Goal: Register for event/course

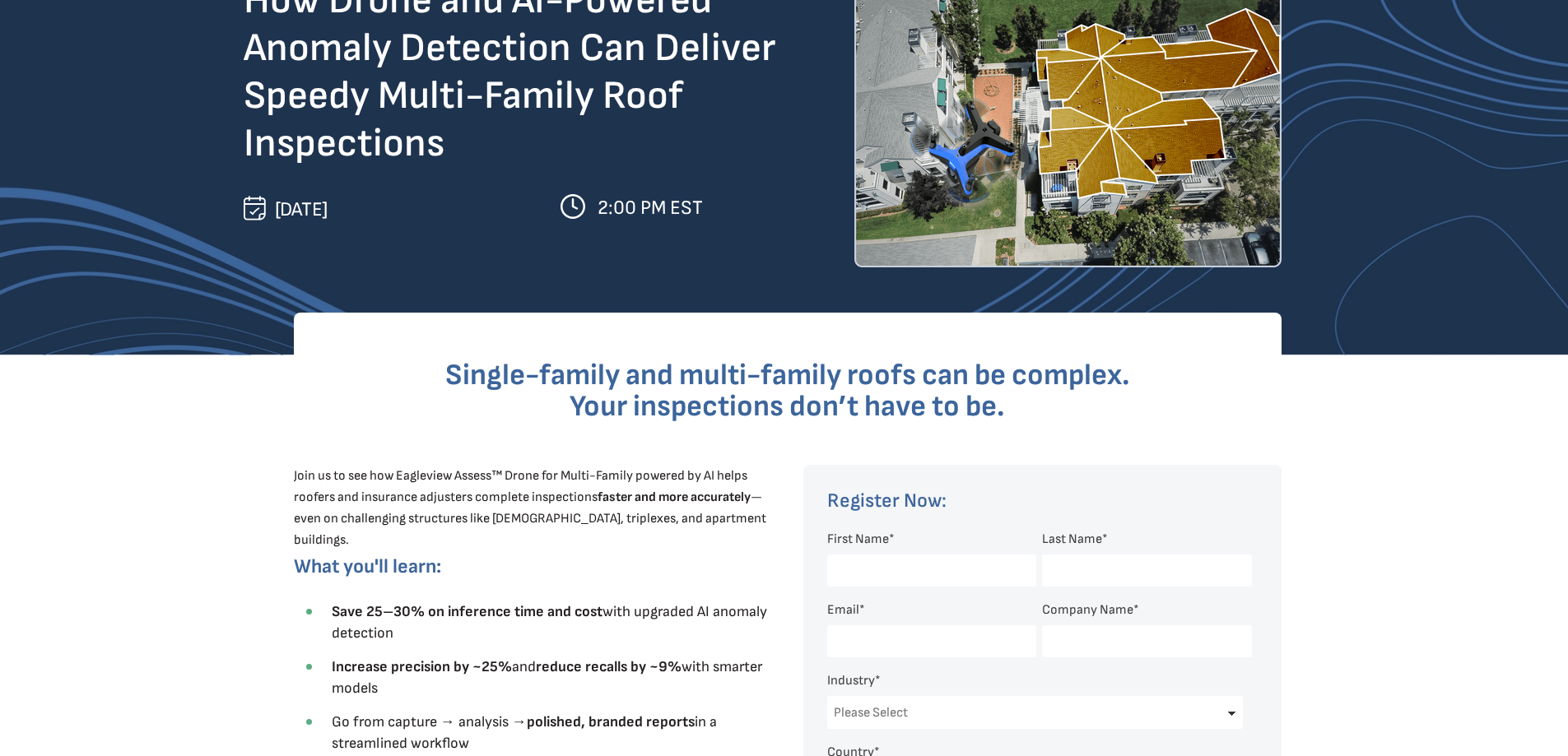
scroll to position [247, 0]
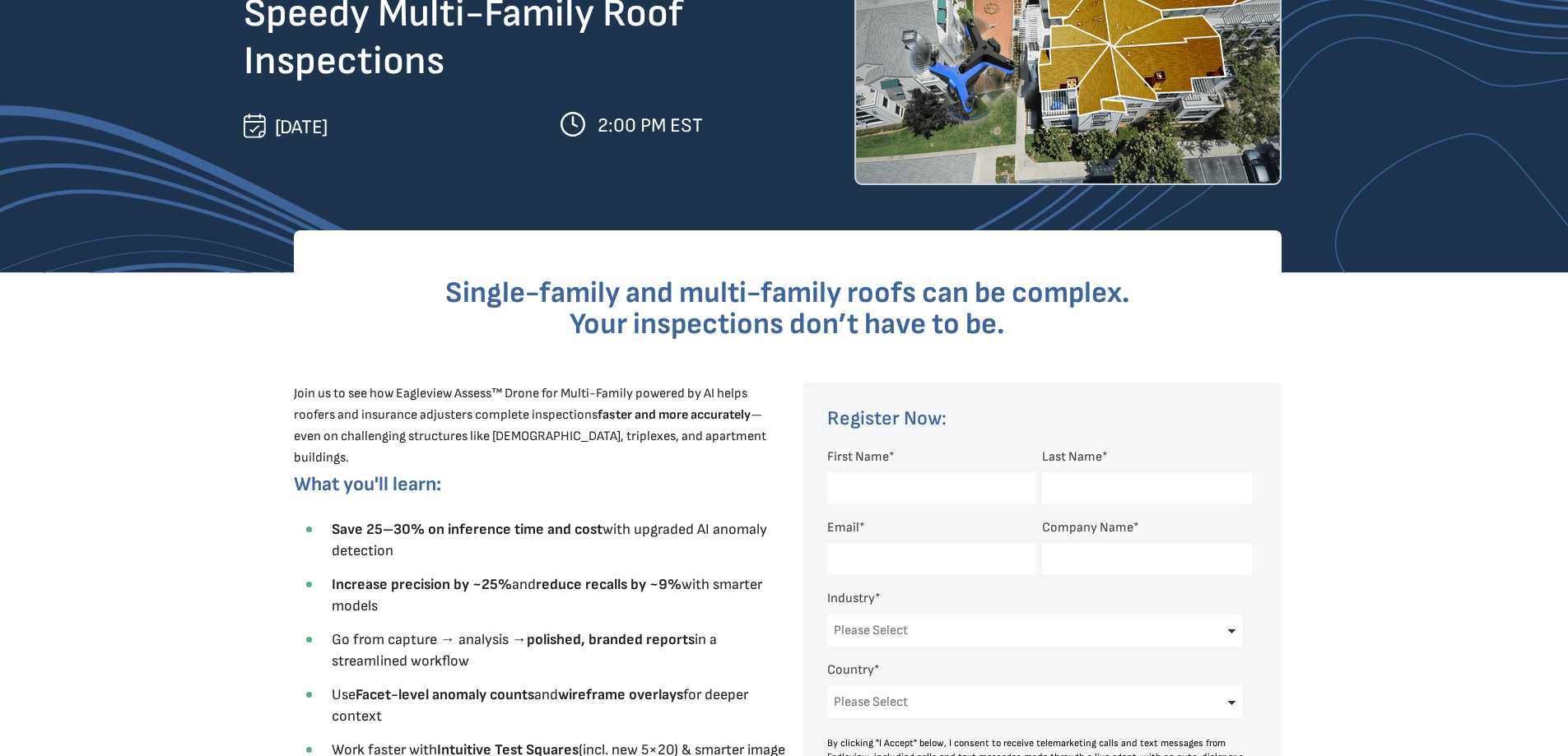
click at [850, 485] on input "First Name *" at bounding box center [932, 489] width 210 height 32
type input "[PERSON_NAME]"
click at [1089, 487] on input "Last Name *" at bounding box center [1147, 489] width 210 height 32
type input "Bellows"
click at [885, 554] on input "Email *" at bounding box center [932, 560] width 210 height 32
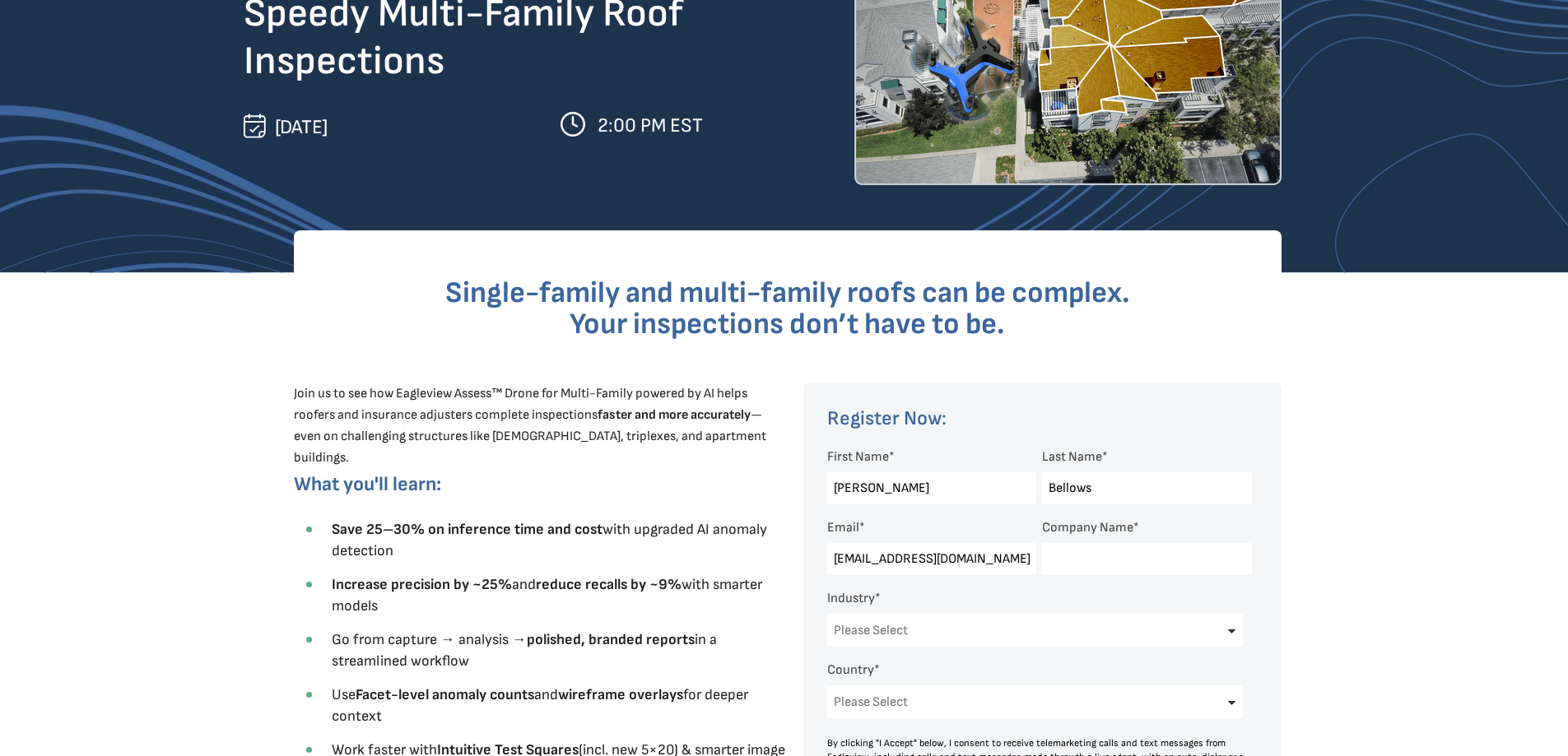
type input "[EMAIL_ADDRESS][DOMAIN_NAME]"
click at [1117, 563] on input "Company Name *" at bounding box center [1147, 560] width 210 height 32
type input "FCA Construction LLC"
click at [1007, 628] on select "Please Select Architects & Engineering Construction Electric/Gas Utilities Gove…" at bounding box center [1035, 630] width 416 height 33
select select "Construction"
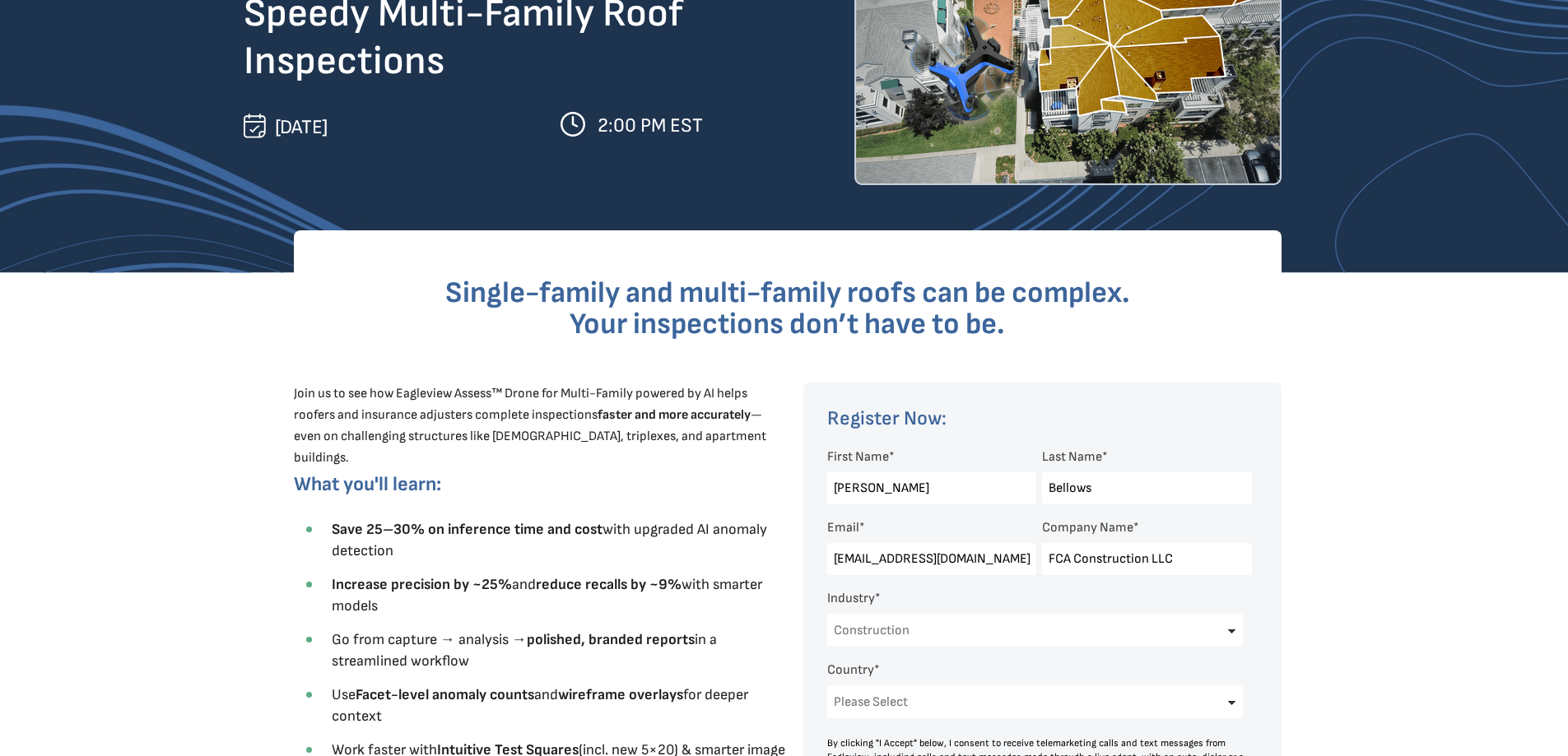
click at [827, 614] on select "Please Select Architects & Engineering Construction Electric/Gas Utilities Gove…" at bounding box center [1035, 630] width 416 height 33
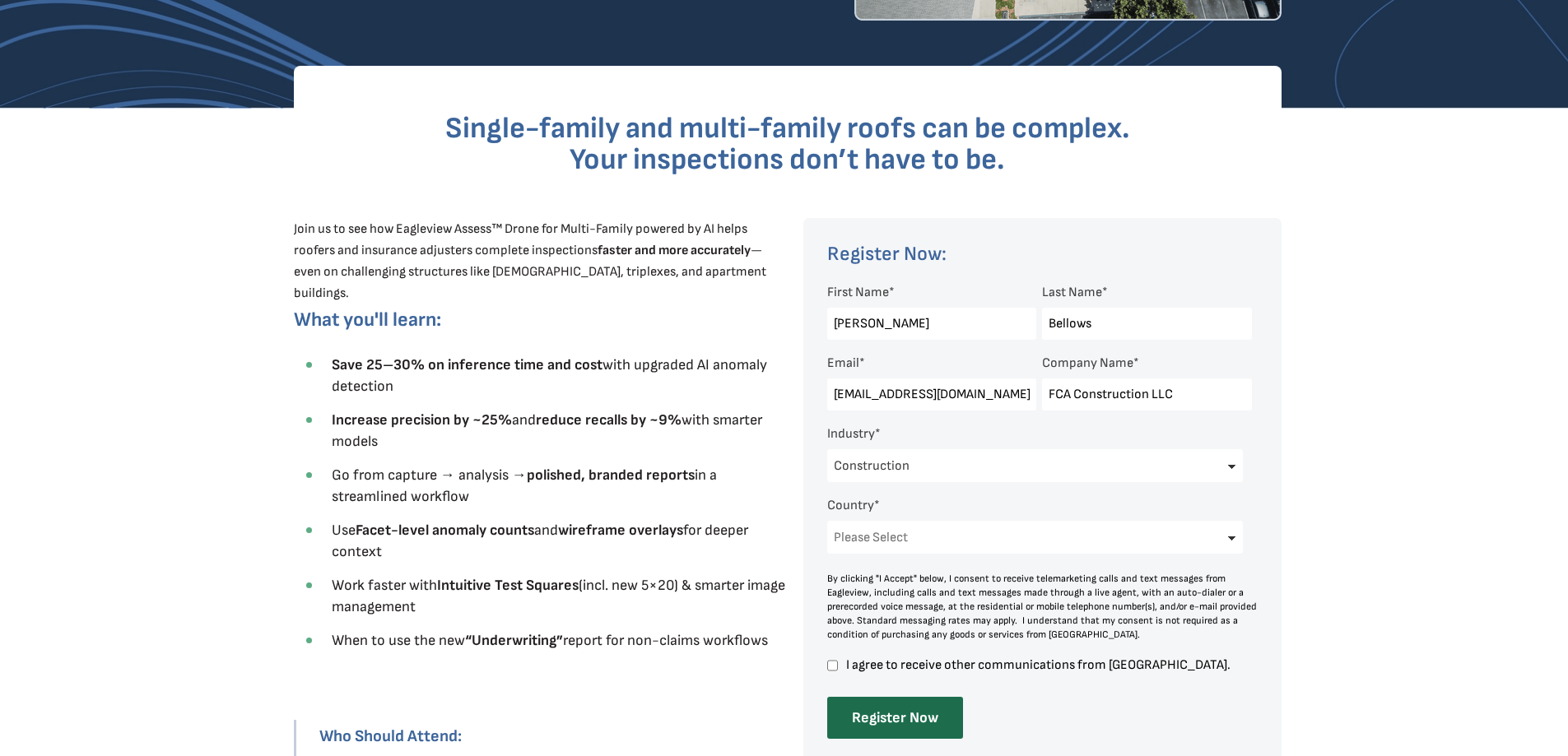
click at [921, 534] on select "Please Select [GEOGRAPHIC_DATA] [GEOGRAPHIC_DATA] [GEOGRAPHIC_DATA] [GEOGRAPHIC…" at bounding box center [1035, 537] width 416 height 33
select select "[GEOGRAPHIC_DATA]"
click at [827, 521] on select "Please Select [GEOGRAPHIC_DATA] [GEOGRAPHIC_DATA] [GEOGRAPHIC_DATA] [GEOGRAPHIC…" at bounding box center [1035, 537] width 416 height 33
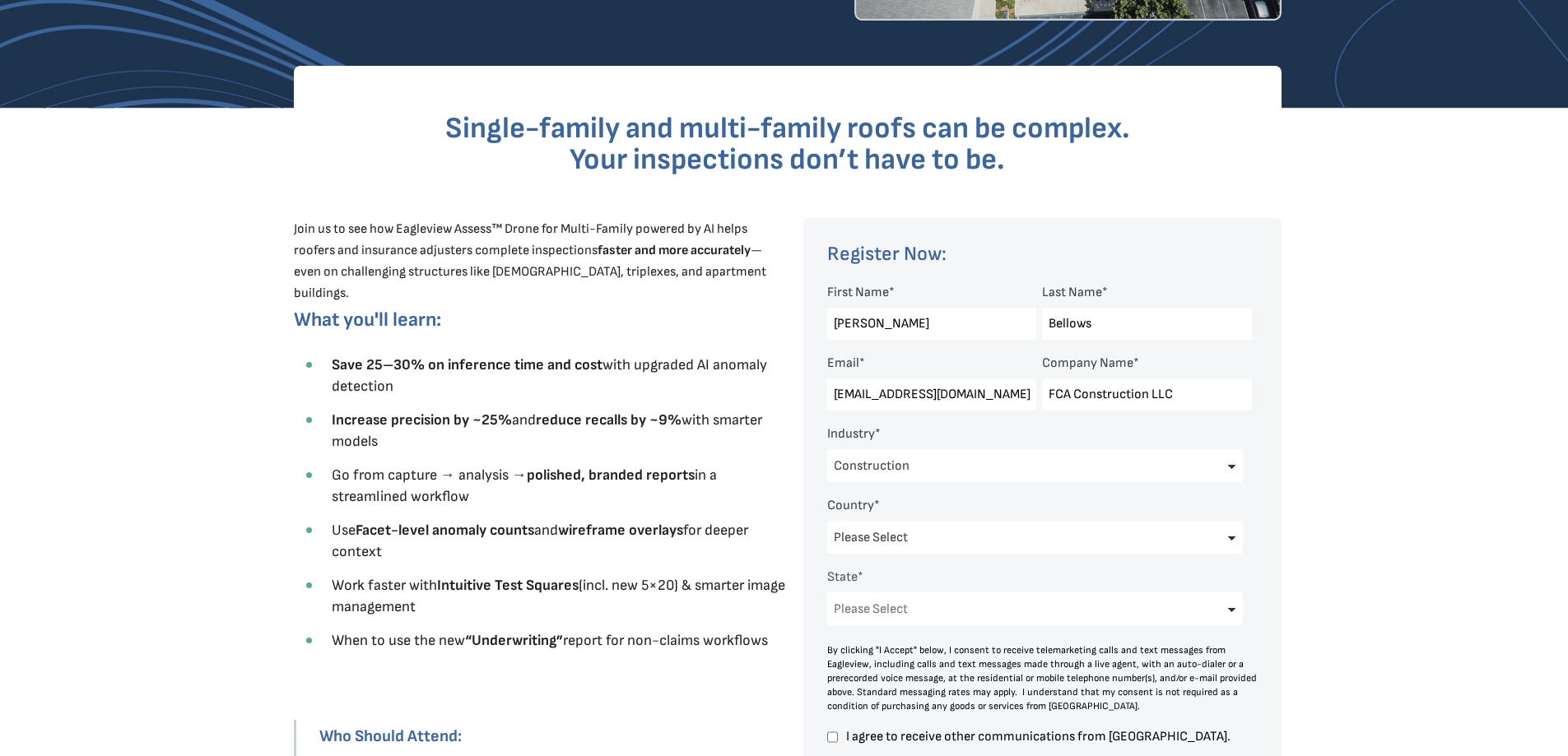
scroll to position [576, 0]
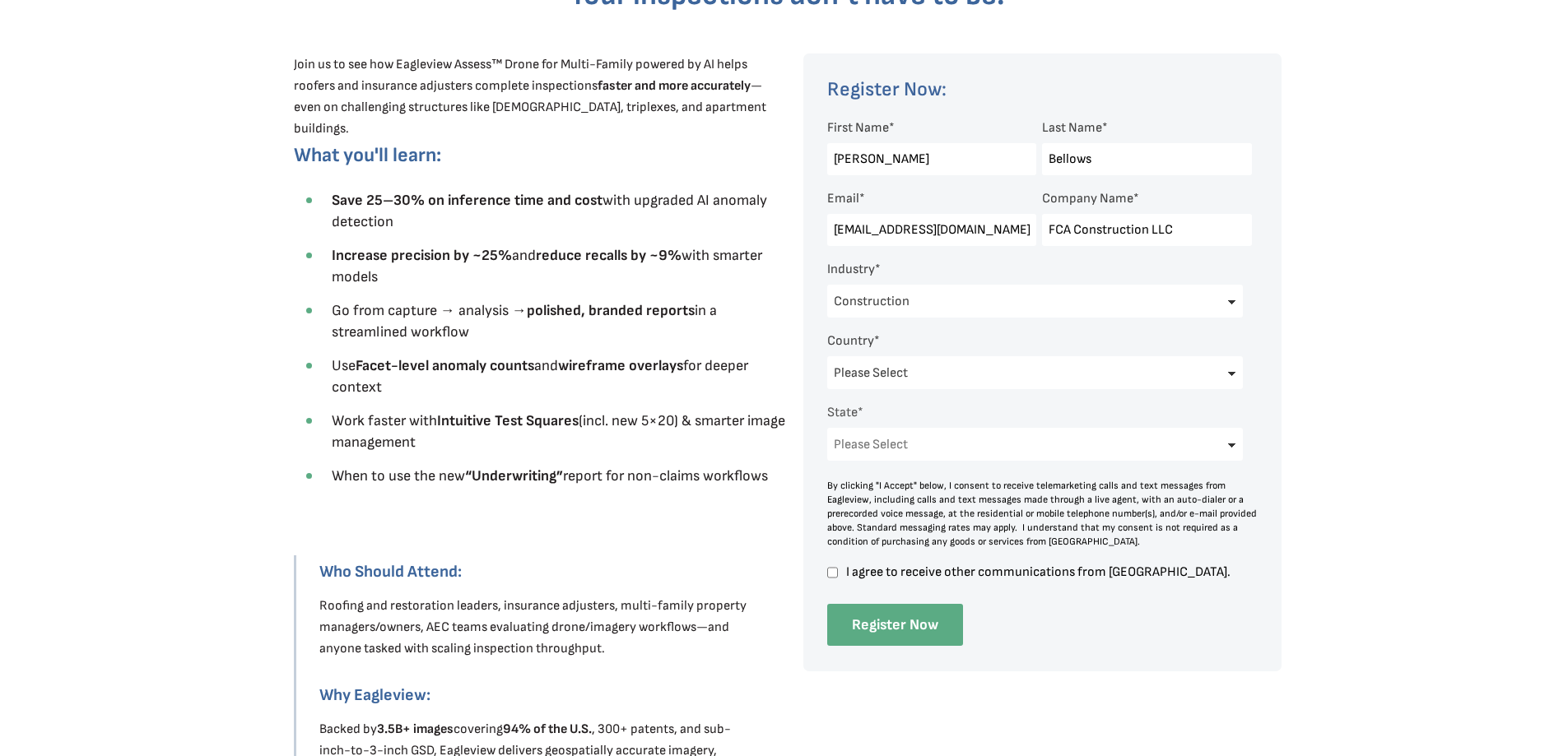
click at [894, 623] on input "Register Now" at bounding box center [895, 625] width 136 height 42
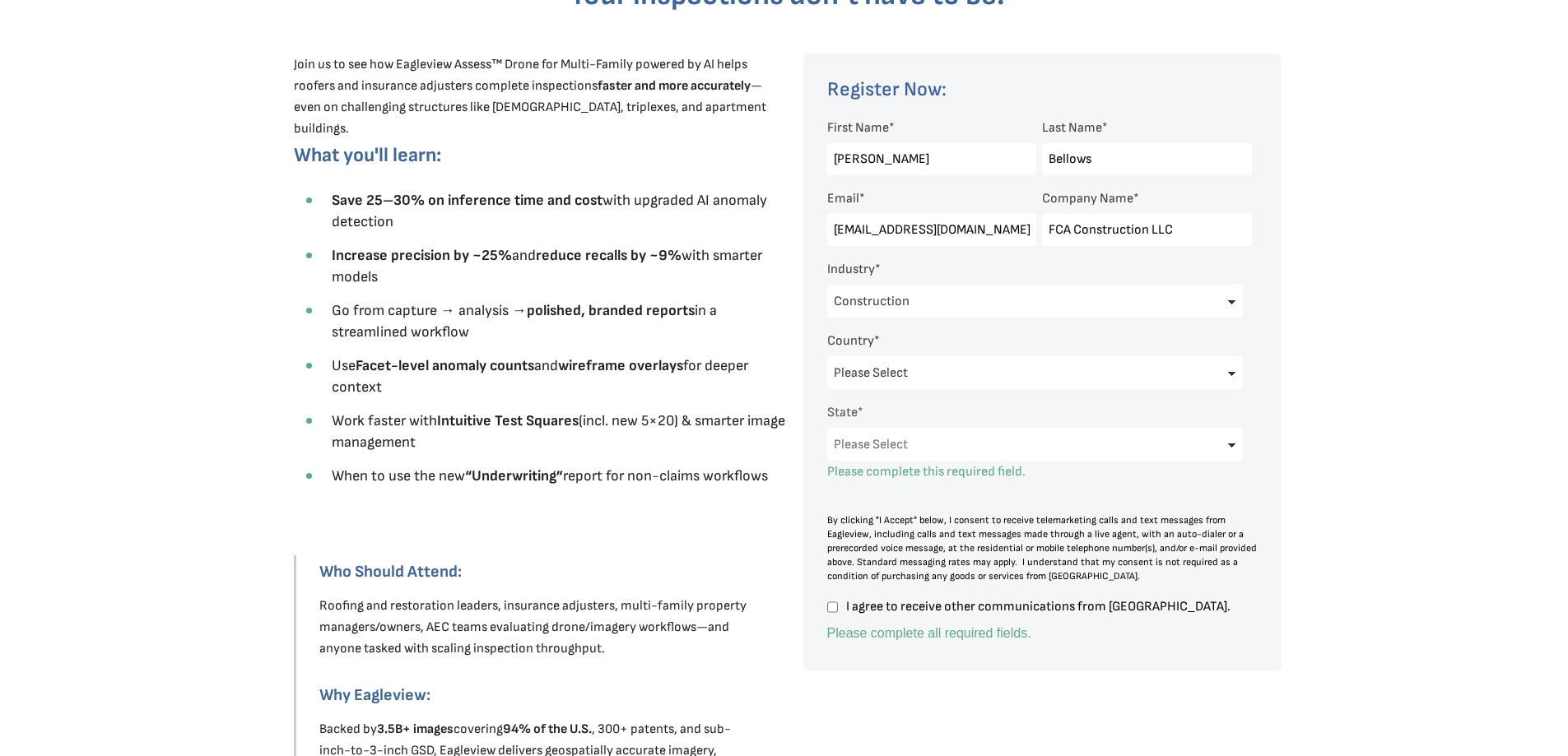
click at [1220, 440] on select "Please Select [US_STATE] [US_STATE] [GEOGRAPHIC_DATA] [US_STATE] [US_STATE] [GE…" at bounding box center [1035, 445] width 416 height 33
select select "[US_STATE]"
click at [827, 428] on select "Please Select [US_STATE] [US_STATE] [GEOGRAPHIC_DATA] [US_STATE] [US_STATE] [GE…" at bounding box center [1035, 445] width 416 height 33
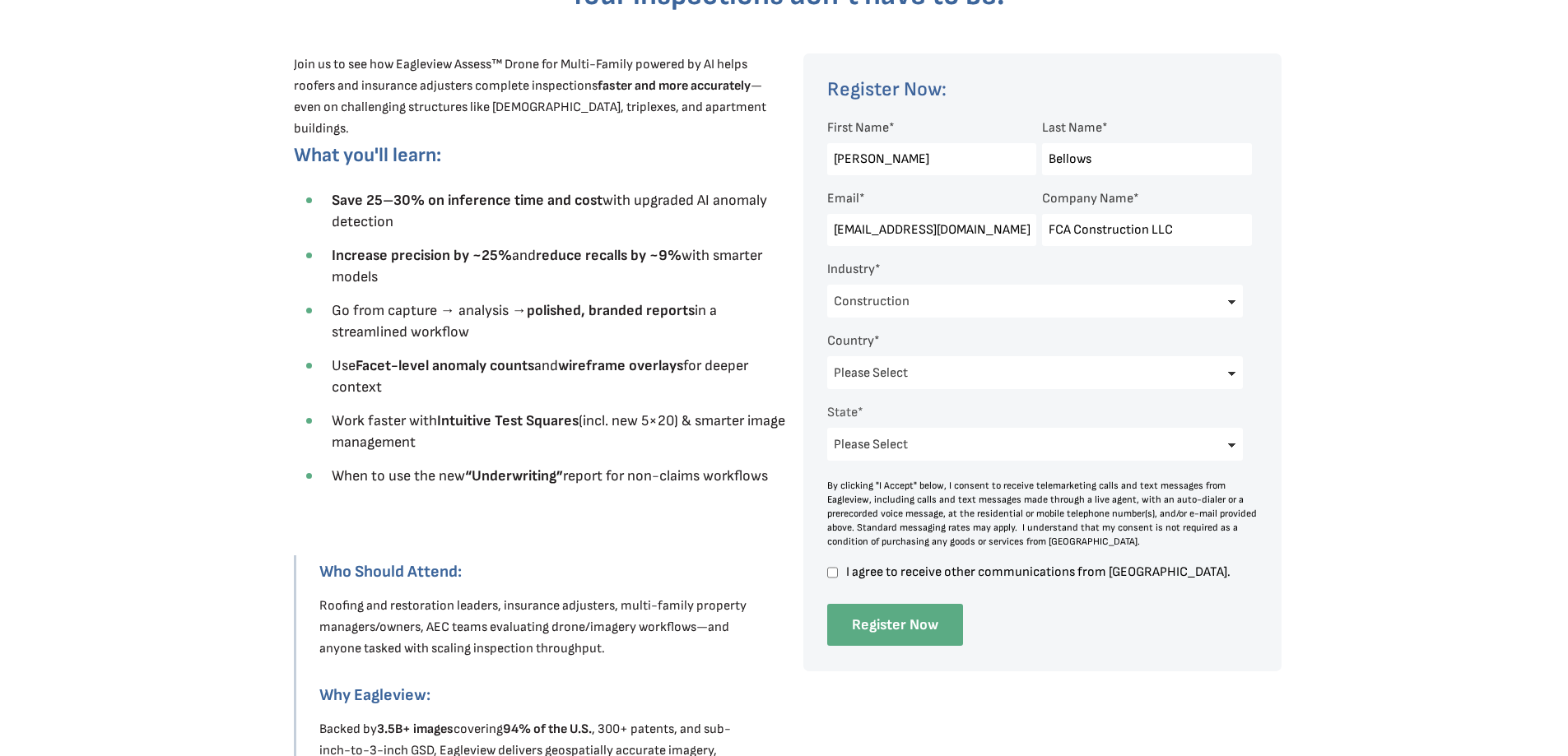
click at [910, 630] on input "Register Now" at bounding box center [895, 625] width 136 height 42
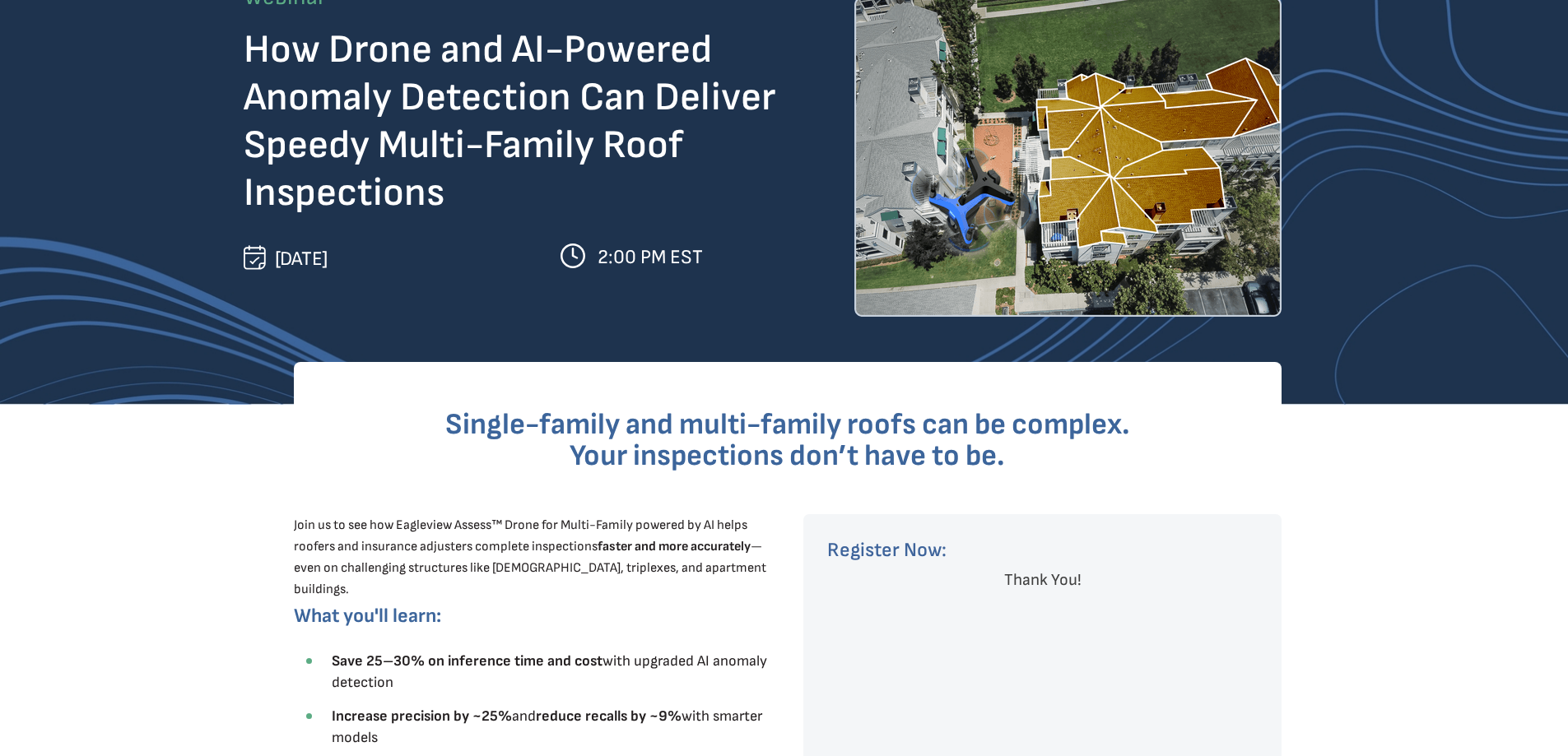
scroll to position [0, 0]
